Goal: Book appointment/travel/reservation

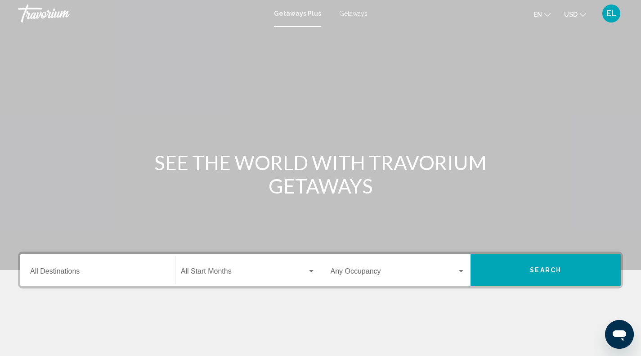
click at [99, 260] on div "Destination All Destinations" at bounding box center [97, 270] width 135 height 28
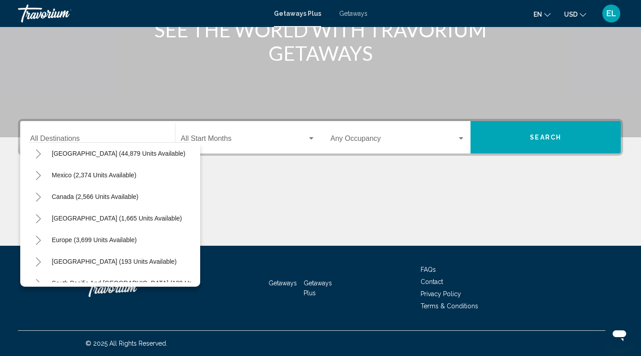
scroll to position [26, 0]
click at [87, 215] on span "[GEOGRAPHIC_DATA] (1,665 units available)" at bounding box center [117, 218] width 130 height 7
type input "**********"
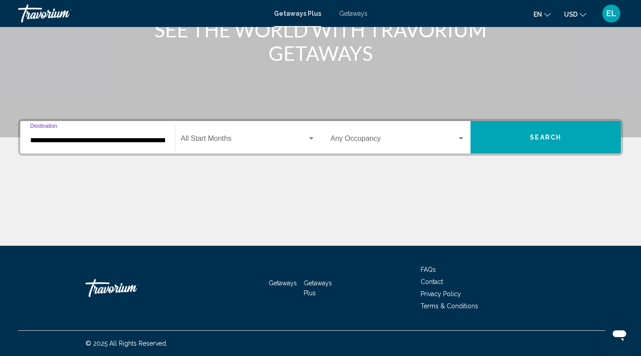
click at [310, 138] on div "Search widget" at bounding box center [311, 138] width 4 height 2
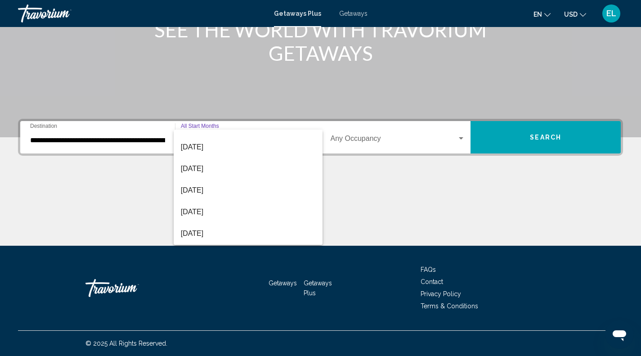
scroll to position [100, 0]
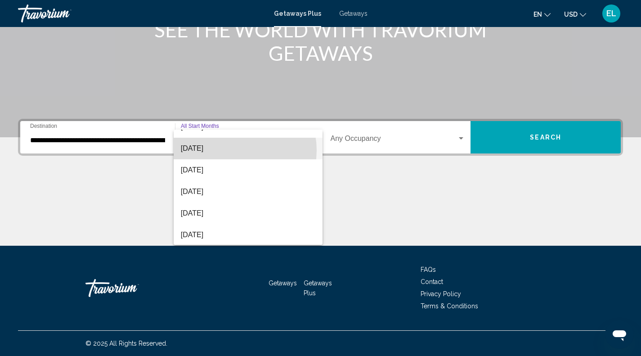
click at [233, 150] on span "[DATE]" at bounding box center [248, 149] width 134 height 22
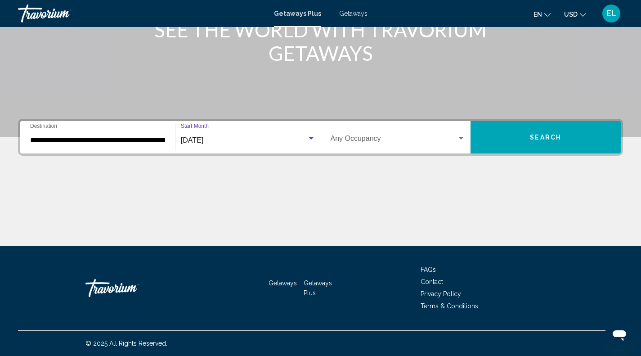
click at [463, 138] on div "Search widget" at bounding box center [461, 138] width 8 height 7
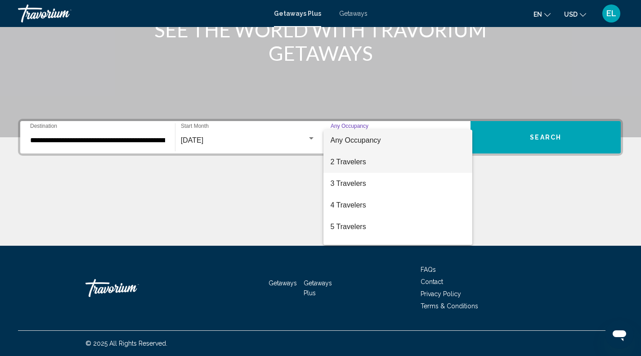
click at [363, 164] on span "2 Travelers" at bounding box center [398, 162] width 135 height 22
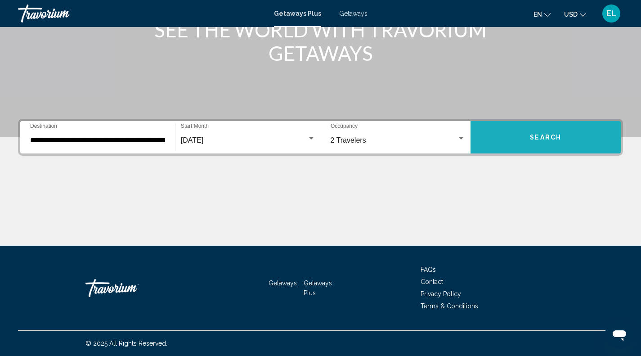
click at [543, 137] on span "Search" at bounding box center [545, 137] width 31 height 7
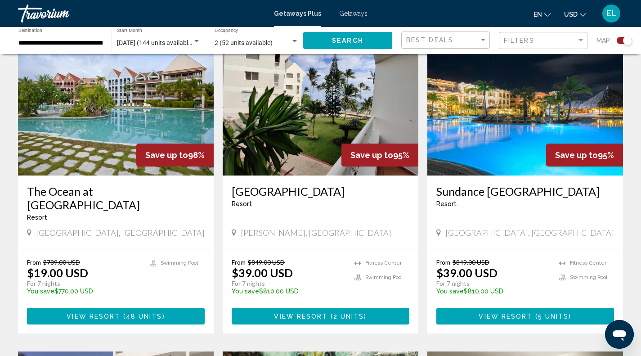
scroll to position [354, 0]
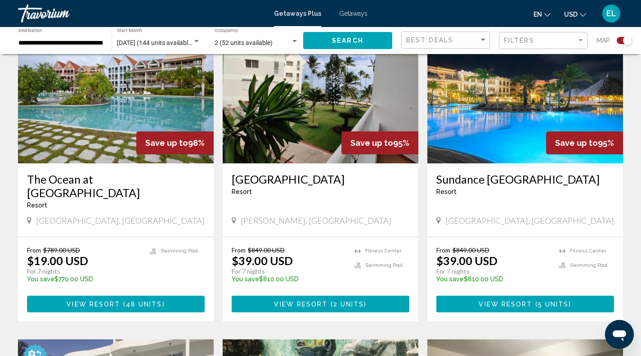
click at [121, 103] on img "Main content" at bounding box center [116, 91] width 196 height 144
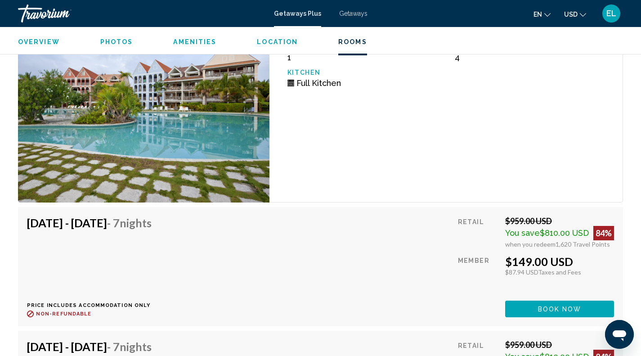
scroll to position [3010, 0]
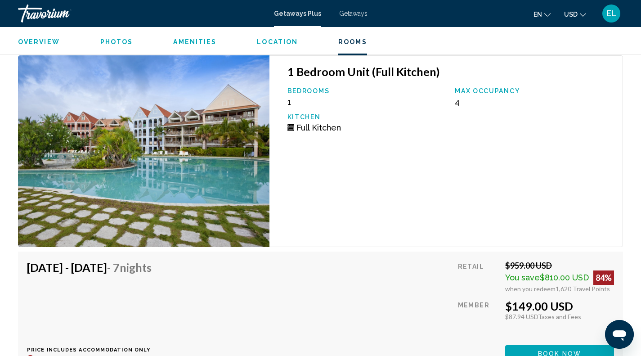
scroll to position [2978, 0]
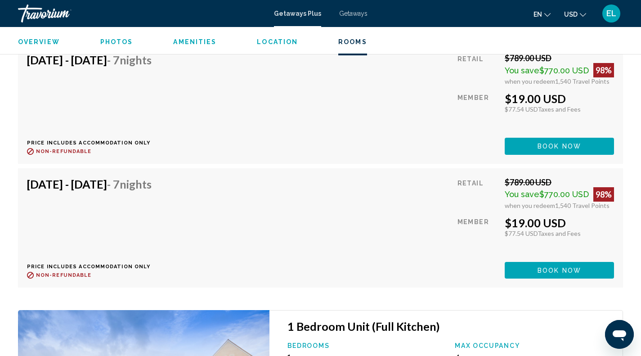
scroll to position [2702, 0]
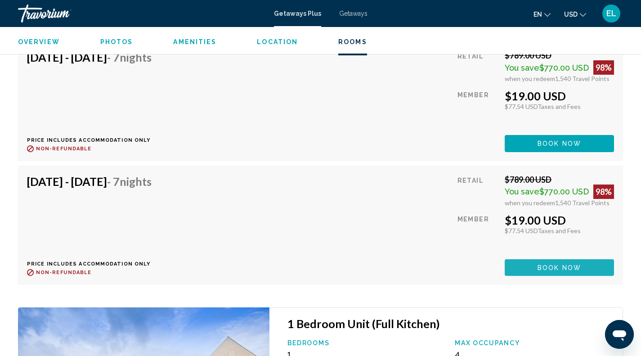
click at [546, 264] on span "Book now" at bounding box center [560, 267] width 44 height 7
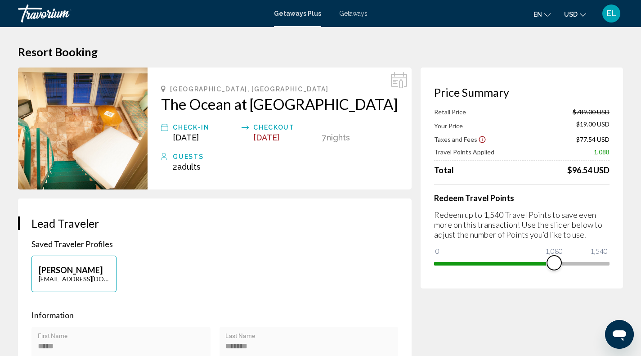
drag, startPoint x: 601, startPoint y: 264, endPoint x: 551, endPoint y: 260, distance: 49.6
click at [551, 260] on span "Main content" at bounding box center [554, 263] width 14 height 14
drag, startPoint x: 551, startPoint y: 260, endPoint x: 647, endPoint y: 259, distance: 95.8
click at [641, 259] on html "Skip to main content Getaways Plus Getaways en English Español Français Italian…" at bounding box center [320, 178] width 641 height 356
drag, startPoint x: 604, startPoint y: 263, endPoint x: 565, endPoint y: 266, distance: 39.2
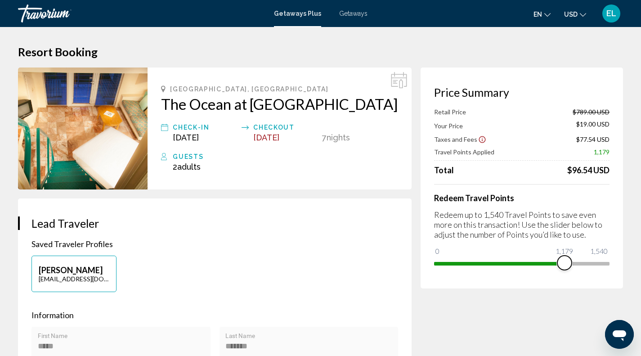
click at [565, 266] on span "Main content" at bounding box center [564, 263] width 14 height 14
drag, startPoint x: 565, startPoint y: 266, endPoint x: 529, endPoint y: 266, distance: 35.1
click at [529, 266] on span "Main content" at bounding box center [530, 263] width 14 height 14
drag, startPoint x: 529, startPoint y: 264, endPoint x: 643, endPoint y: 272, distance: 114.0
click at [641, 272] on html "Skip to main content Getaways Plus Getaways en English Español Français Italian…" at bounding box center [320, 178] width 641 height 356
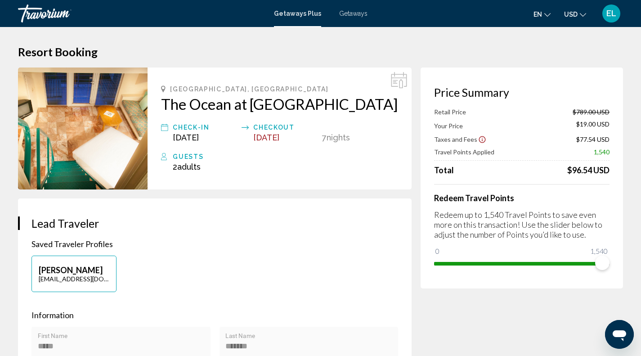
click at [99, 111] on img "Main content" at bounding box center [83, 128] width 130 height 122
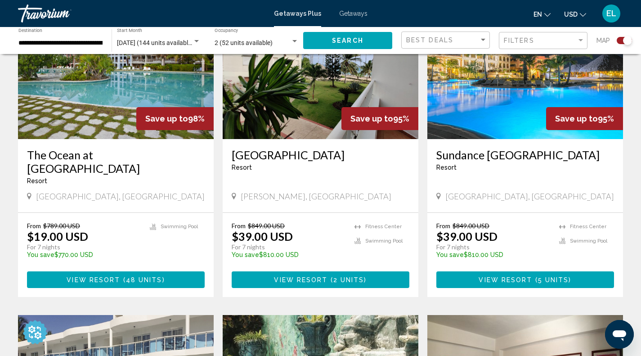
scroll to position [379, 0]
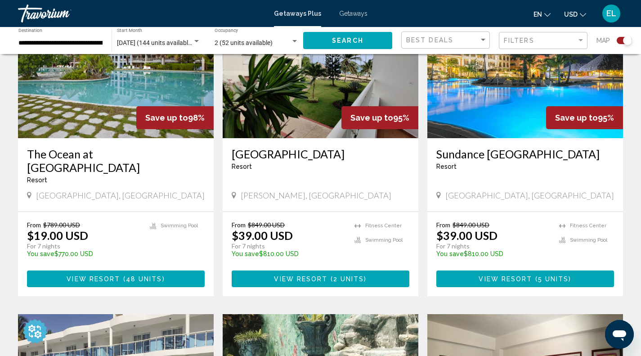
click at [541, 83] on img "Main content" at bounding box center [525, 66] width 196 height 144
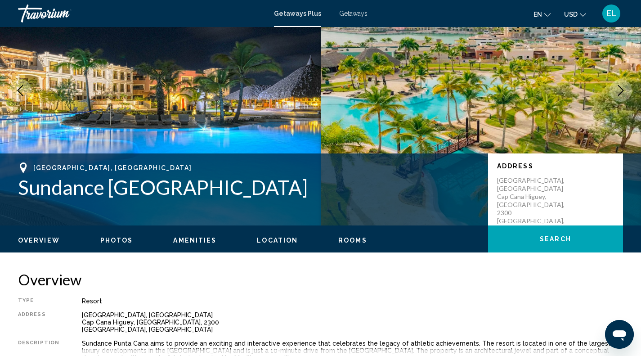
scroll to position [72, 0]
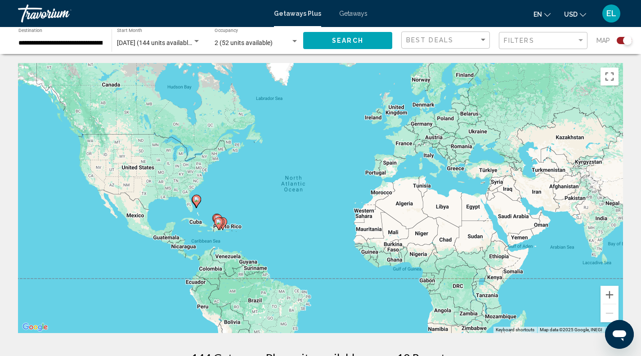
click at [352, 14] on span "Getaways" at bounding box center [353, 13] width 28 height 7
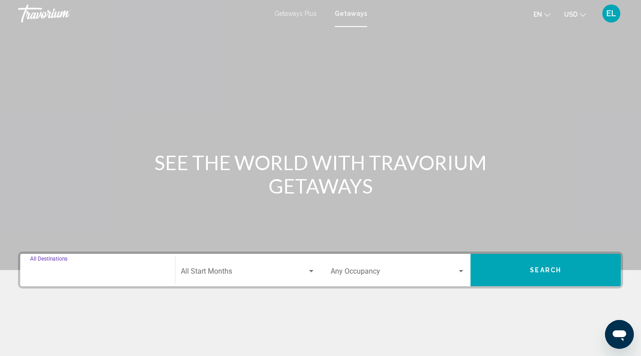
click at [101, 269] on input "Destination All Destinations" at bounding box center [97, 273] width 135 height 8
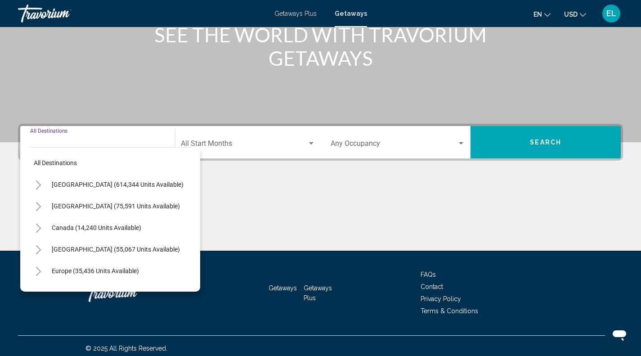
scroll to position [133, 0]
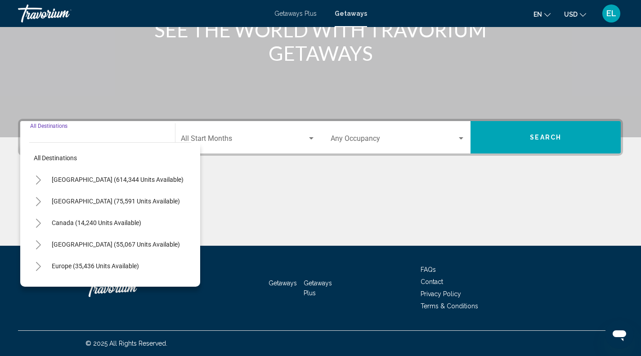
click at [98, 243] on span "[GEOGRAPHIC_DATA] (55,067 units available)" at bounding box center [116, 244] width 128 height 7
type input "**********"
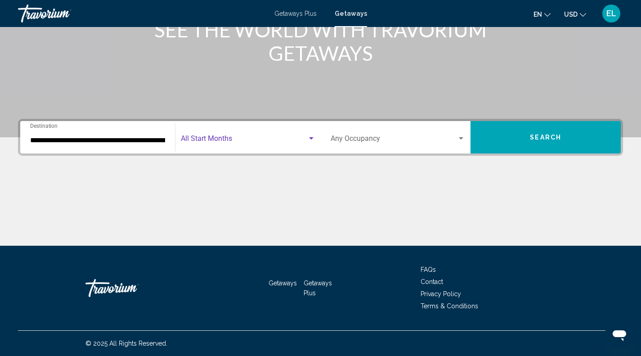
click at [311, 138] on div "Search widget" at bounding box center [311, 138] width 4 height 2
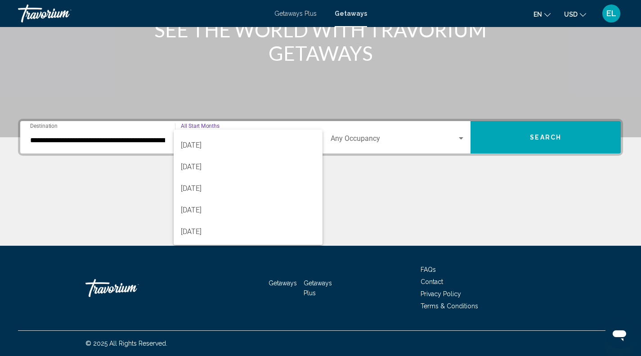
scroll to position [72, 0]
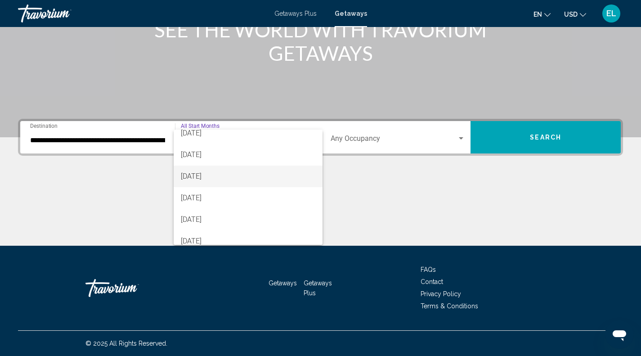
click at [202, 174] on span "[DATE]" at bounding box center [248, 177] width 134 height 22
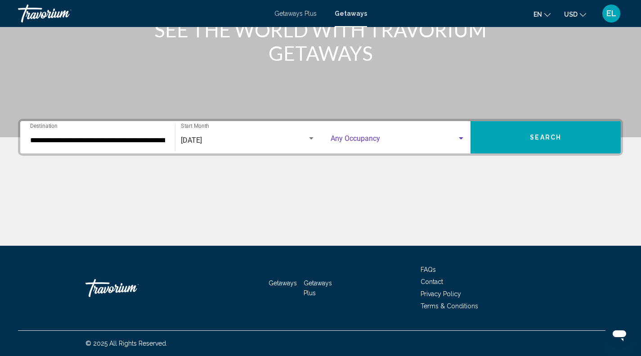
click at [459, 137] on div "Search widget" at bounding box center [461, 138] width 4 height 2
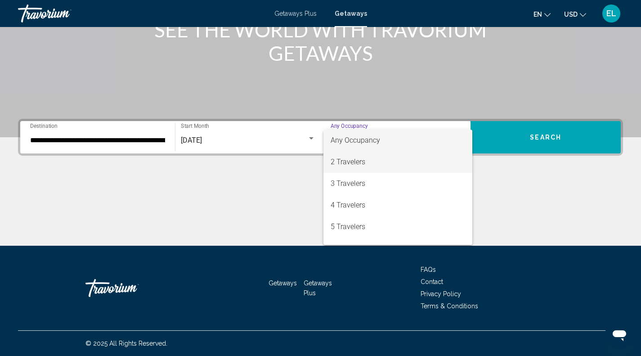
click at [365, 159] on span "2 Travelers" at bounding box center [398, 162] width 135 height 22
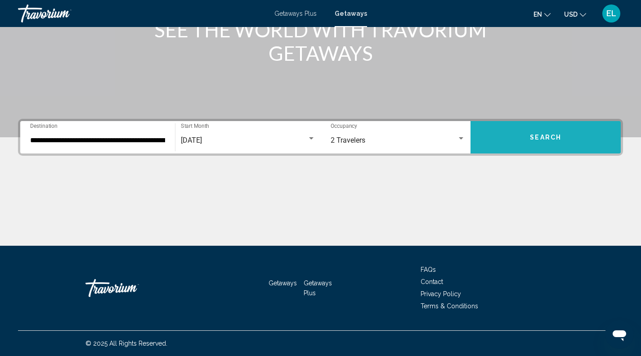
click at [537, 132] on button "Search" at bounding box center [546, 137] width 150 height 32
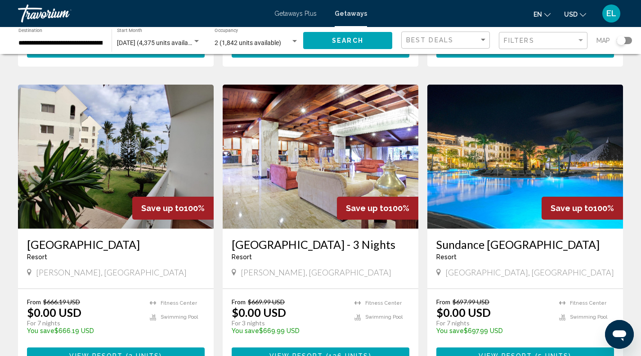
scroll to position [348, 0]
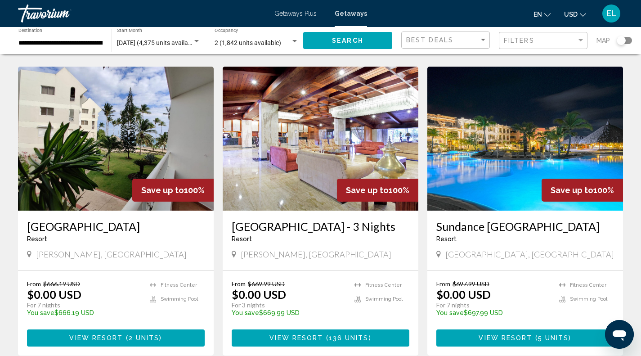
click at [527, 144] on img "Main content" at bounding box center [525, 139] width 196 height 144
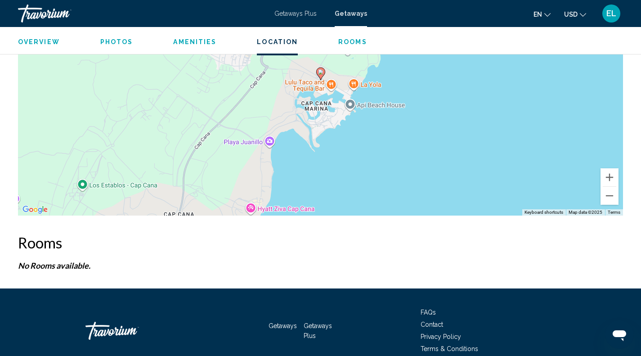
scroll to position [1080, 0]
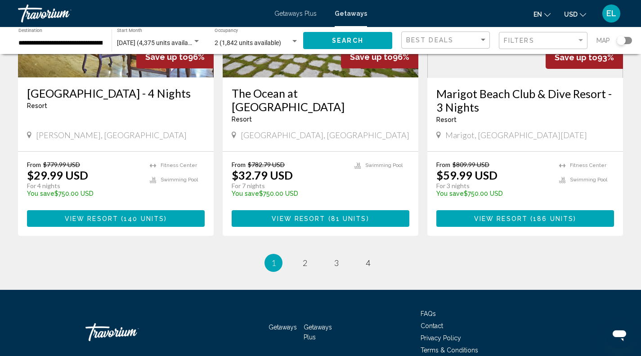
scroll to position [1128, 0]
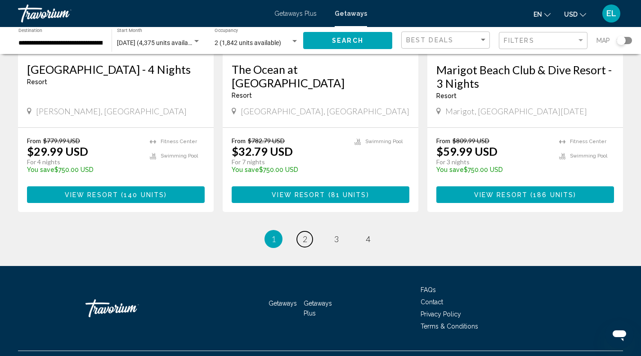
click at [306, 239] on span "2" at bounding box center [305, 239] width 4 height 10
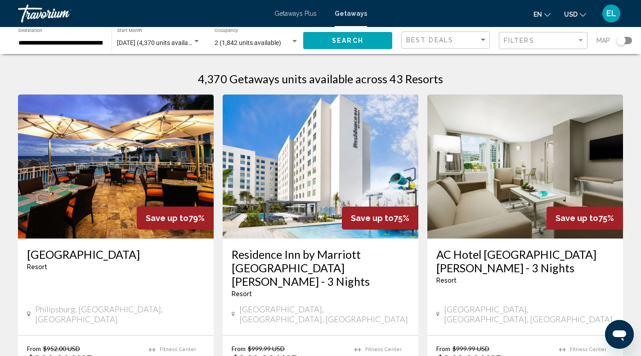
click at [132, 182] on img "Main content" at bounding box center [116, 166] width 196 height 144
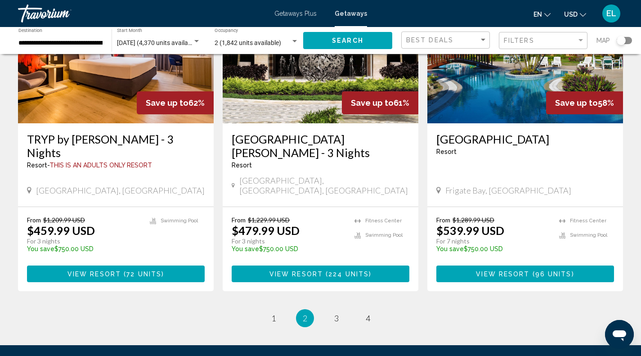
scroll to position [1115, 0]
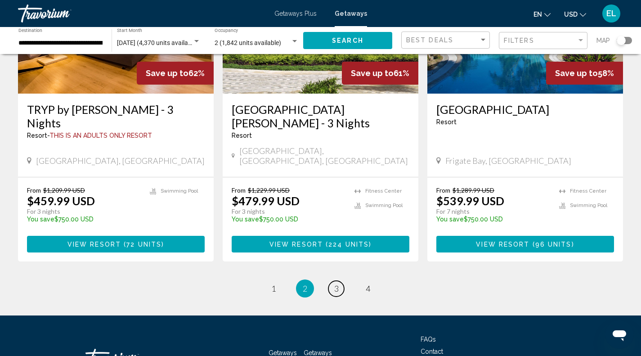
click at [335, 283] on span "3" at bounding box center [336, 288] width 4 height 10
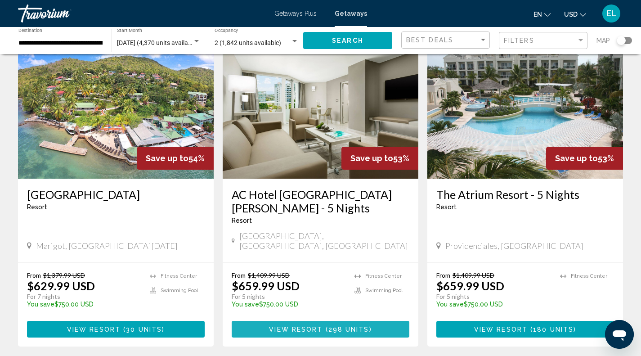
scroll to position [61, 0]
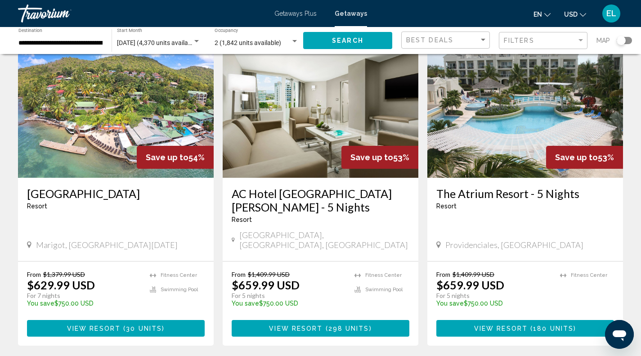
click at [498, 147] on img "Main content" at bounding box center [525, 106] width 196 height 144
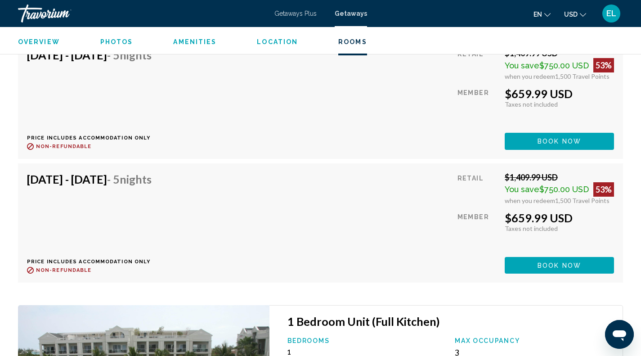
scroll to position [3151, 0]
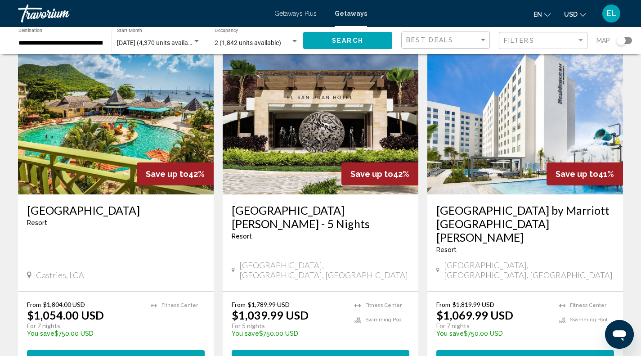
scroll to position [1079, 0]
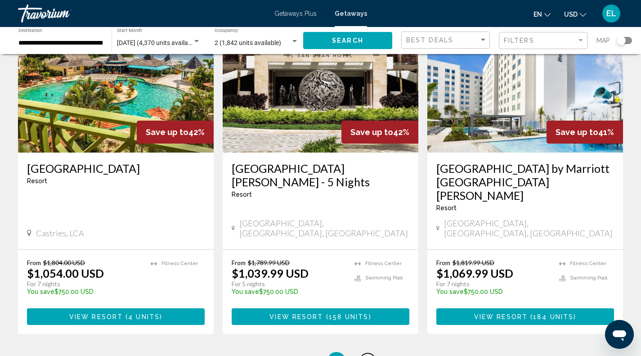
click at [368, 355] on span "4" at bounding box center [368, 361] width 4 height 10
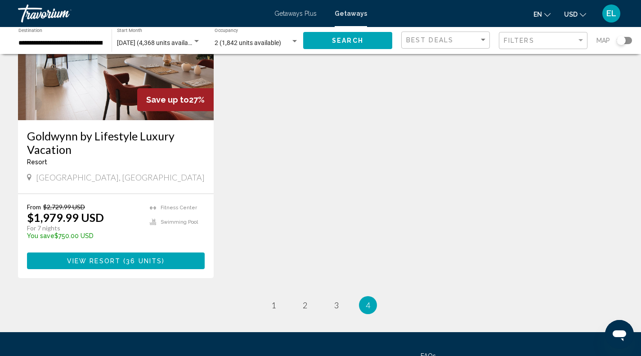
scroll to position [830, 0]
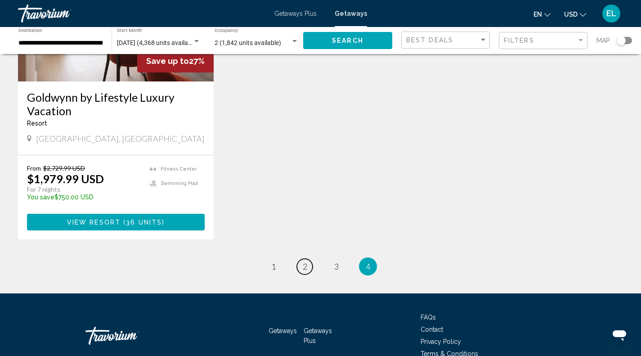
click at [304, 261] on span "2" at bounding box center [305, 266] width 4 height 10
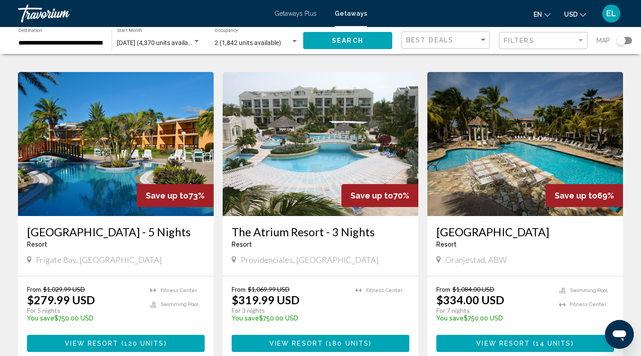
scroll to position [372, 0]
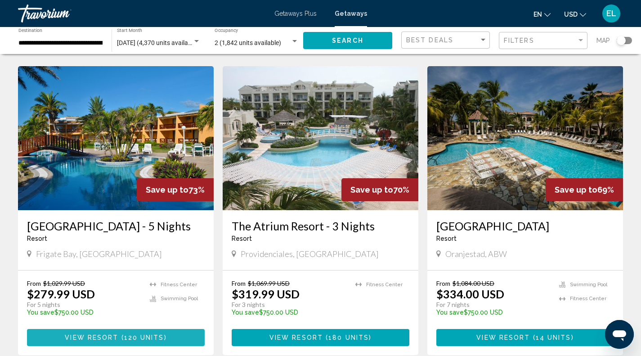
click at [106, 334] on span "View Resort" at bounding box center [92, 337] width 54 height 7
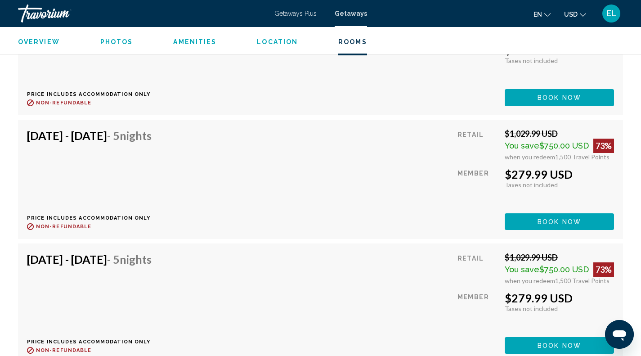
scroll to position [2443, 0]
